Goal: Task Accomplishment & Management: Manage account settings

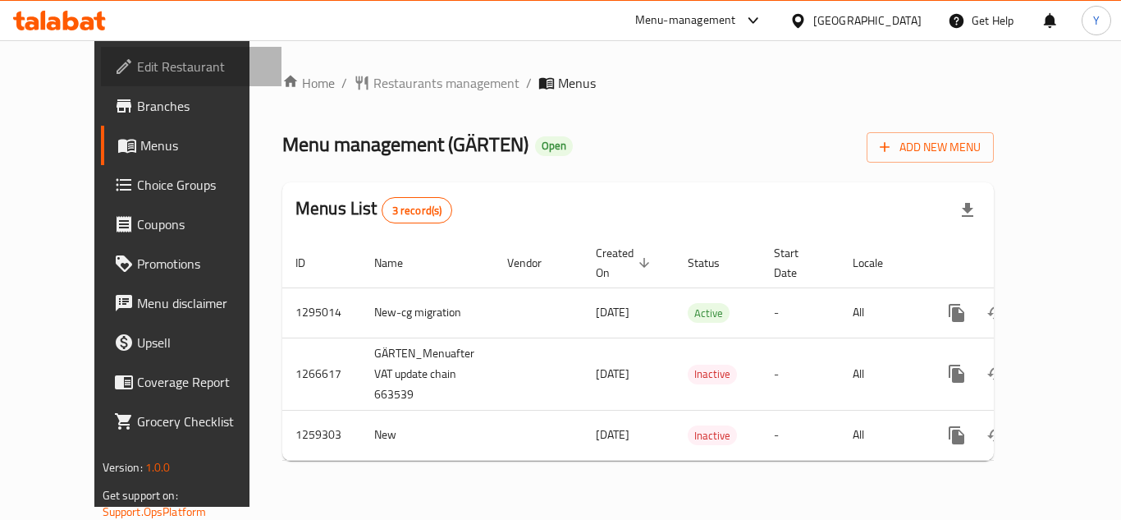
click at [137, 66] on span "Edit Restaurant" at bounding box center [202, 67] width 131 height 20
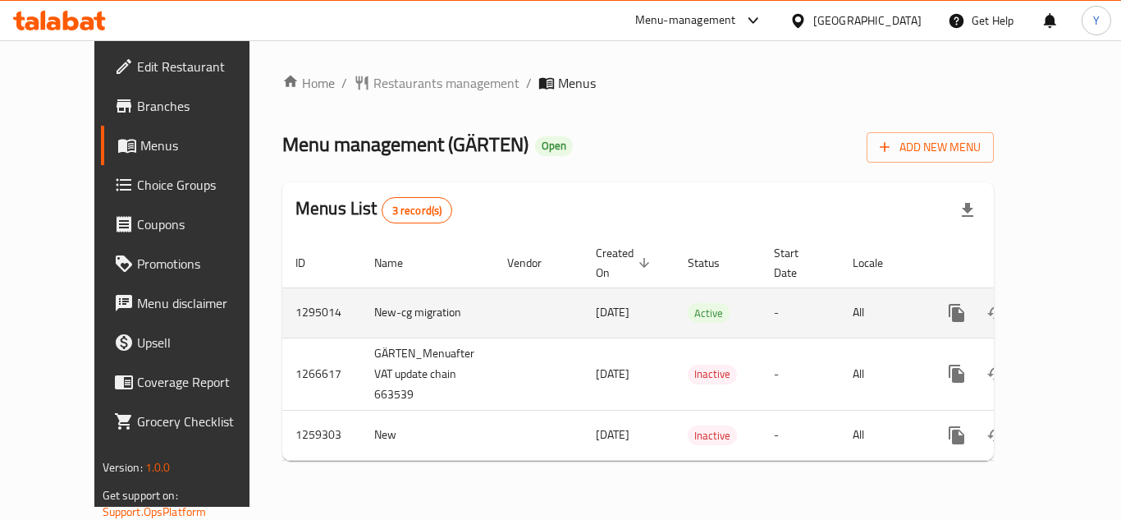
click at [1066, 293] on link "enhanced table" at bounding box center [1075, 312] width 39 height 39
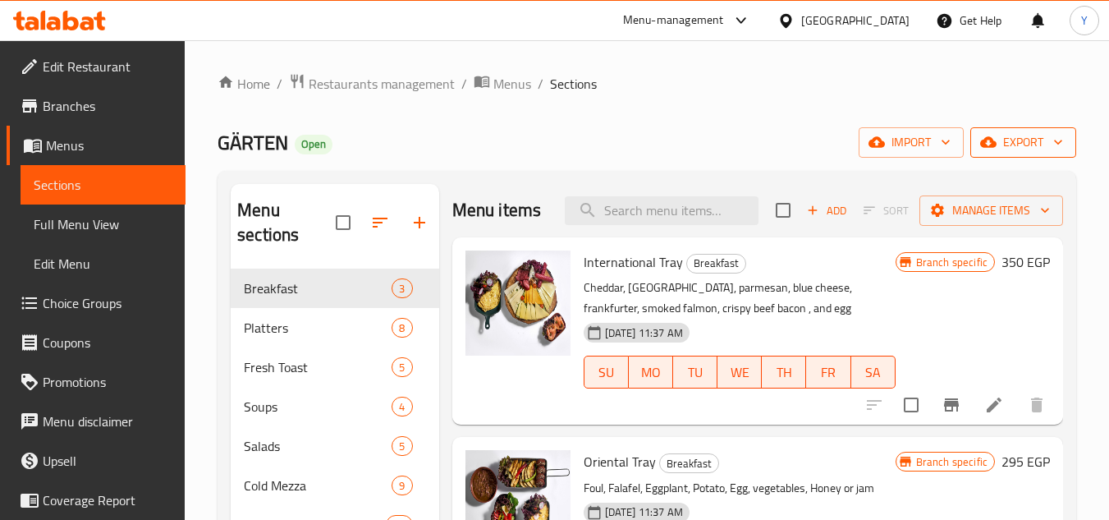
click at [997, 139] on span "export" at bounding box center [1023, 142] width 80 height 21
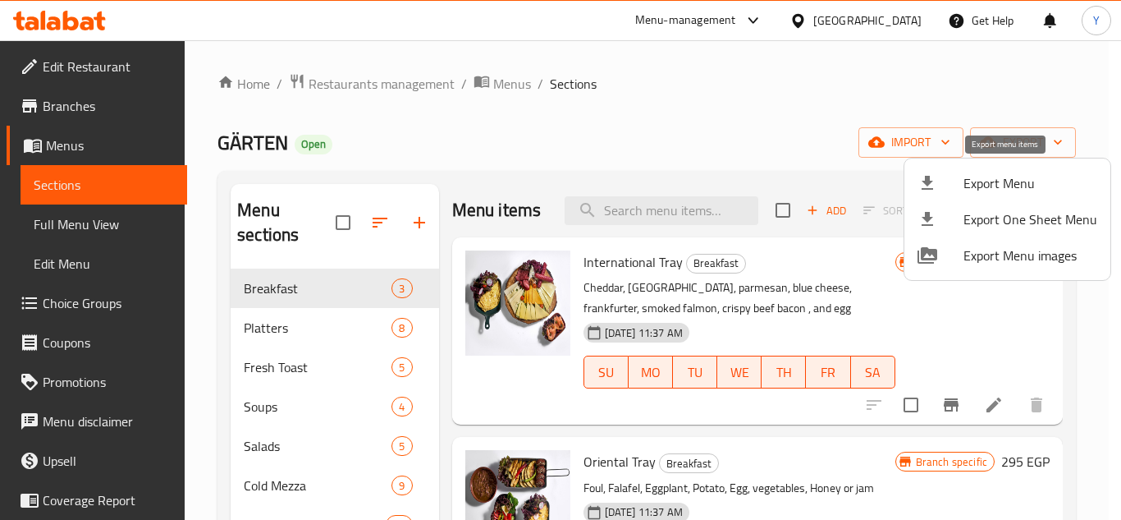
click at [980, 190] on span "Export Menu" at bounding box center [1031, 183] width 134 height 20
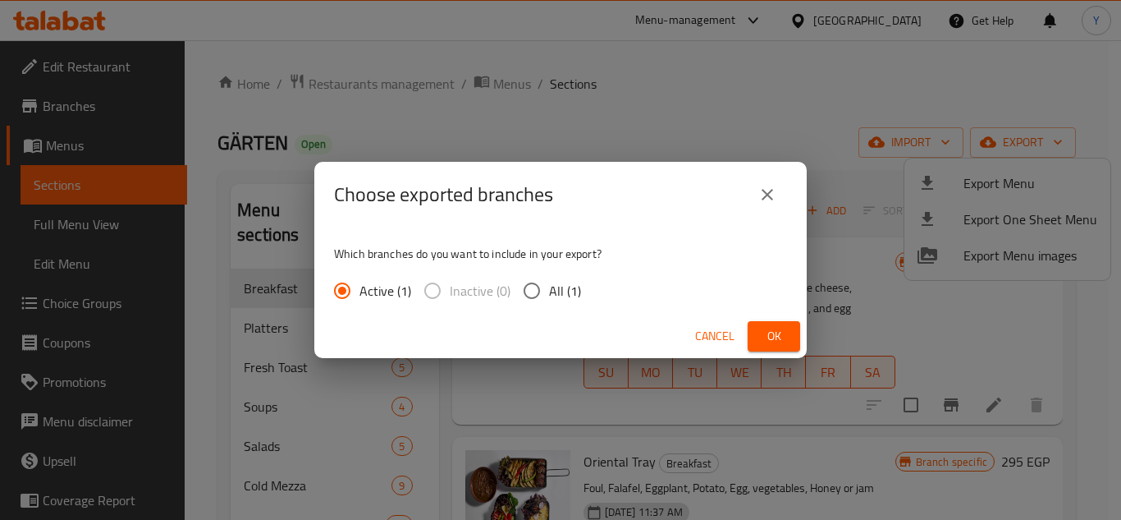
click at [564, 284] on span "All (1)" at bounding box center [565, 291] width 32 height 20
click at [549, 284] on input "All (1)" at bounding box center [532, 290] width 34 height 34
radio input "true"
click at [767, 339] on span "Ok" at bounding box center [774, 336] width 26 height 21
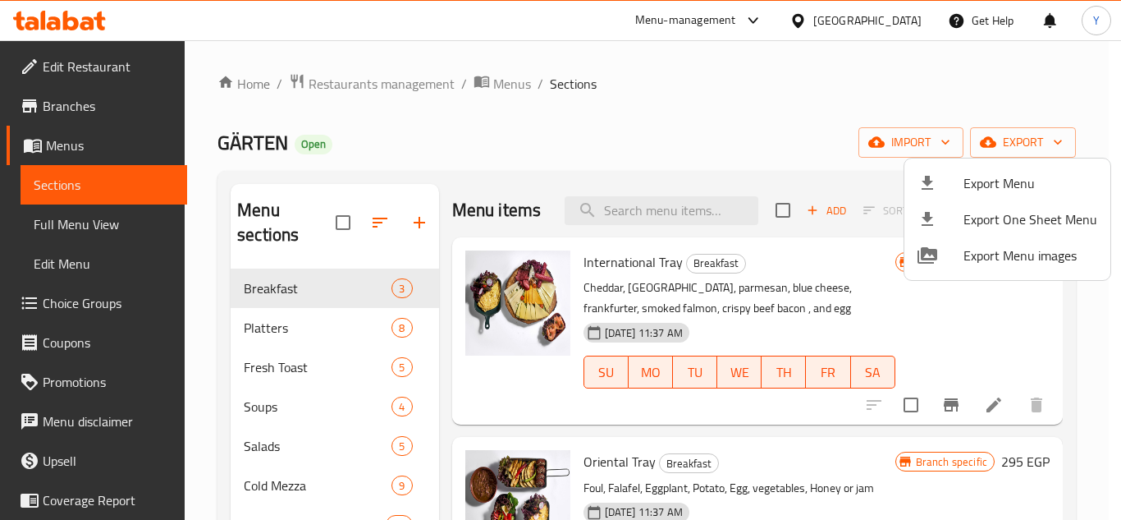
click at [947, 407] on div at bounding box center [560, 260] width 1121 height 520
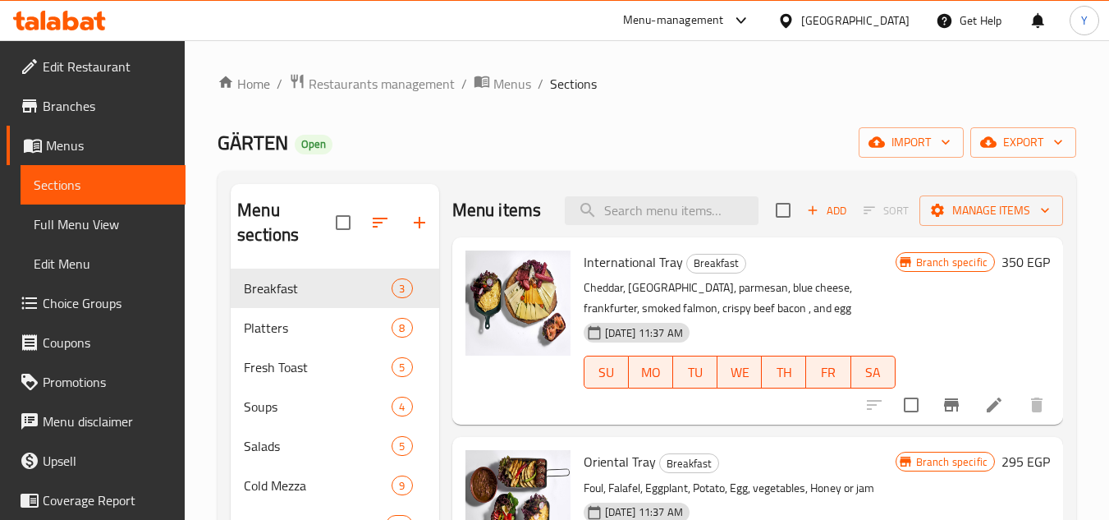
click at [947, 407] on icon "Branch-specific-item" at bounding box center [951, 405] width 20 height 20
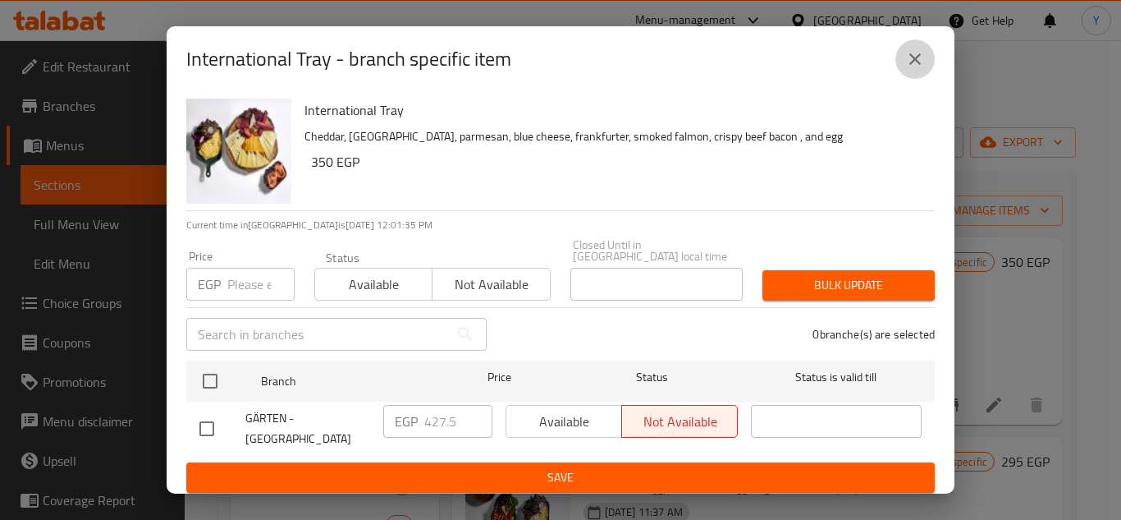
click at [918, 54] on icon "close" at bounding box center [915, 59] width 20 height 20
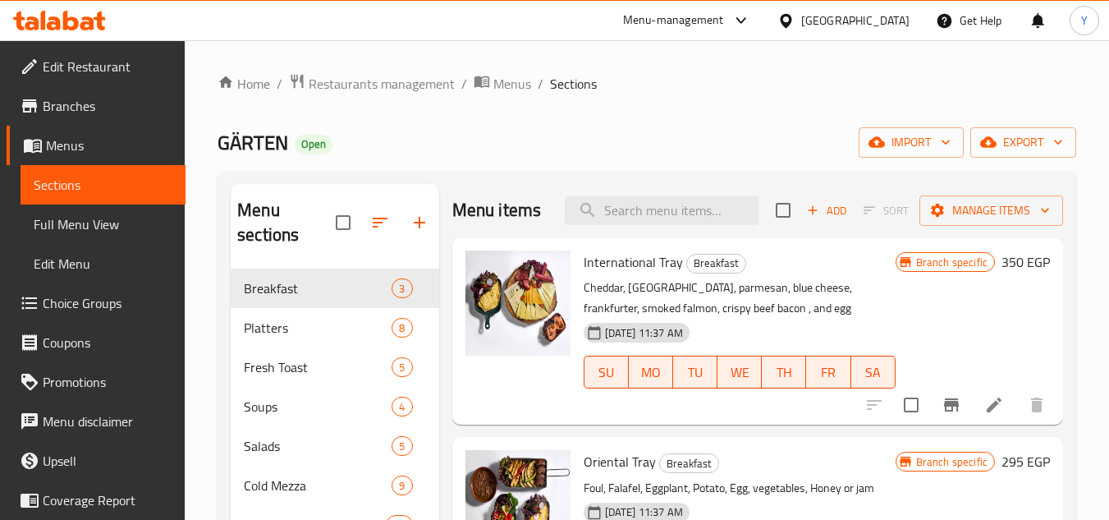
click at [886, 28] on div "[GEOGRAPHIC_DATA]" at bounding box center [855, 20] width 108 height 18
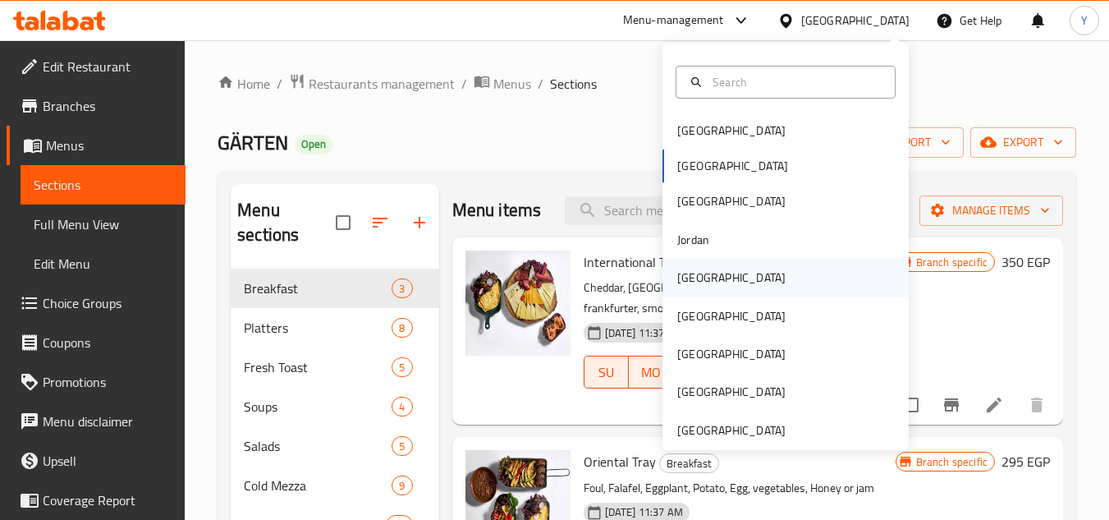
click at [724, 270] on div "Kuwait" at bounding box center [785, 278] width 246 height 38
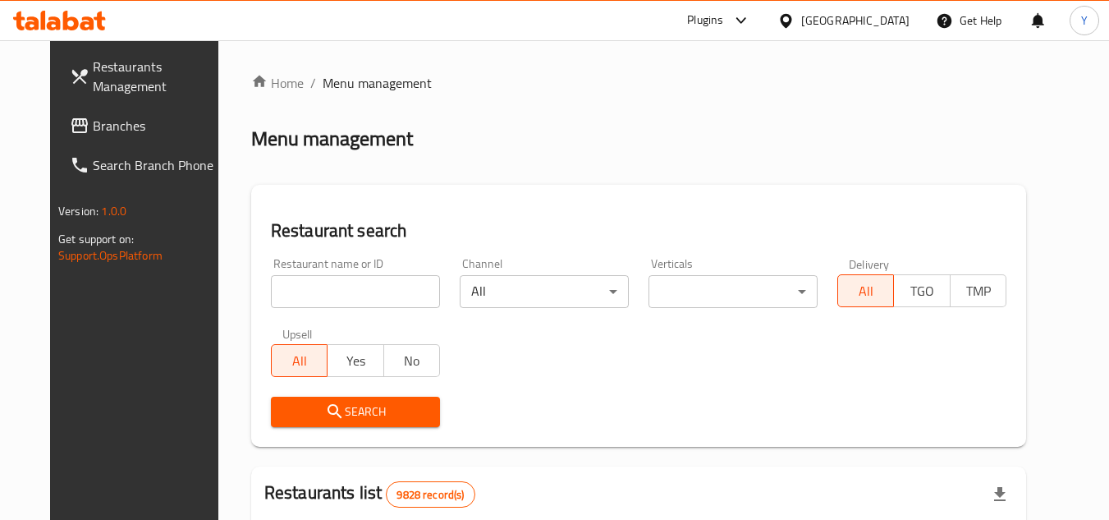
click at [71, 111] on link "Branches" at bounding box center [146, 125] width 179 height 39
